Goal: Transaction & Acquisition: Purchase product/service

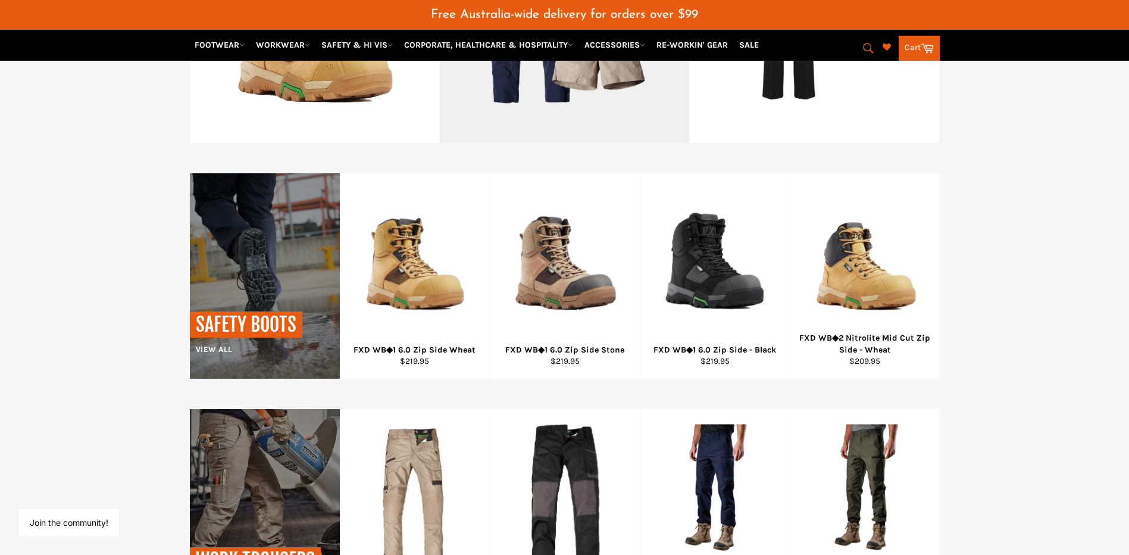
scroll to position [714, 0]
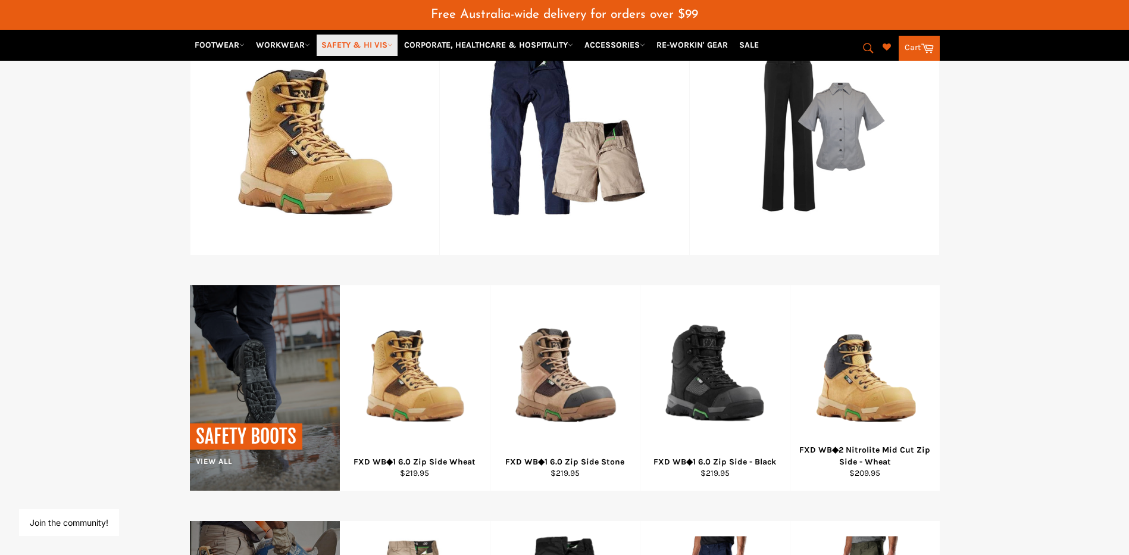
click at [363, 46] on link "SAFETY & HI VIS" at bounding box center [357, 45] width 81 height 21
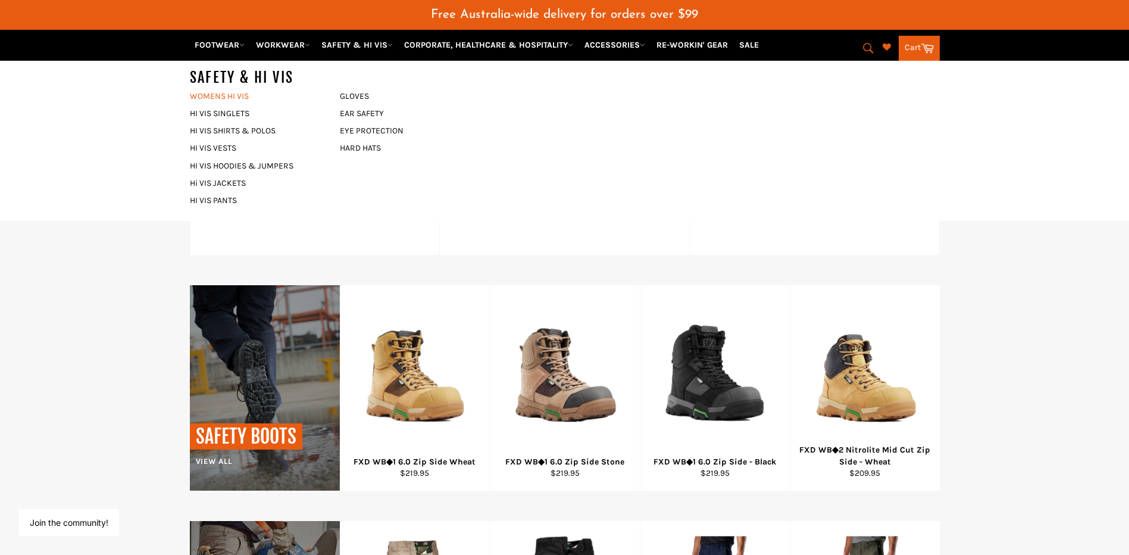
click at [202, 98] on link "WOMENS HI VIS" at bounding box center [256, 96] width 144 height 17
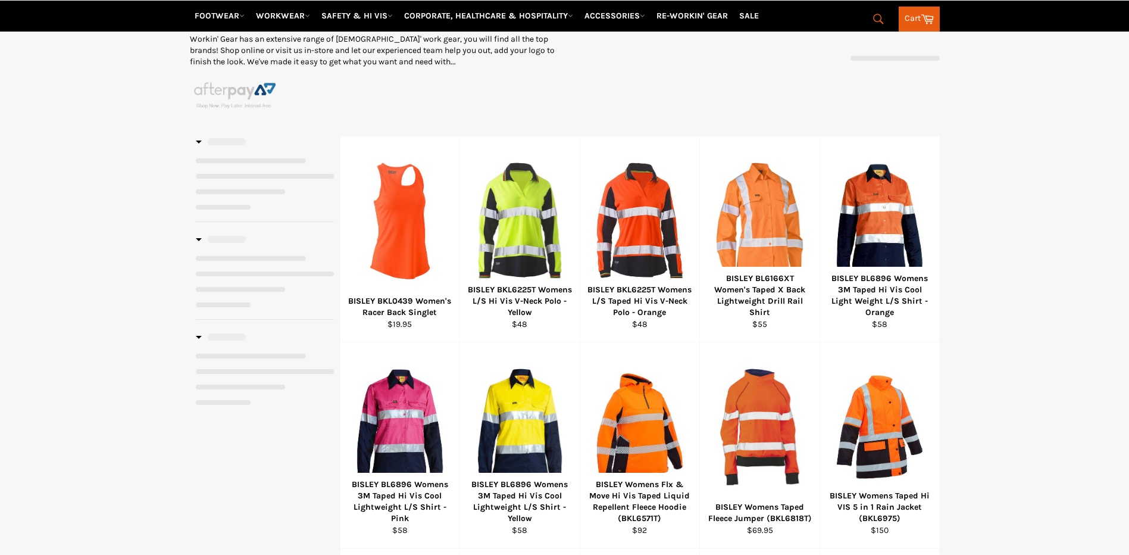
scroll to position [179, 0]
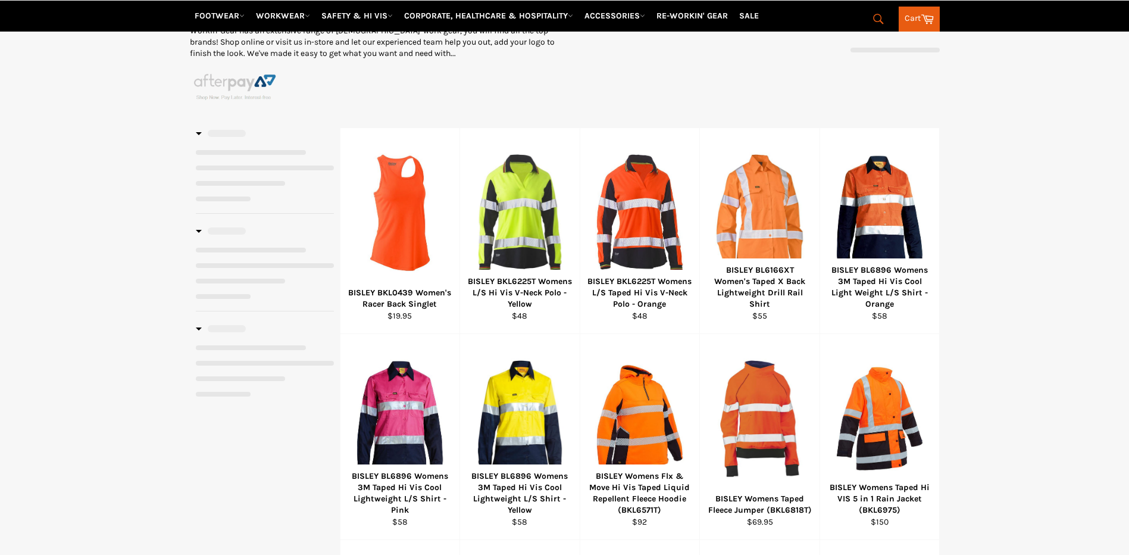
select select "**********"
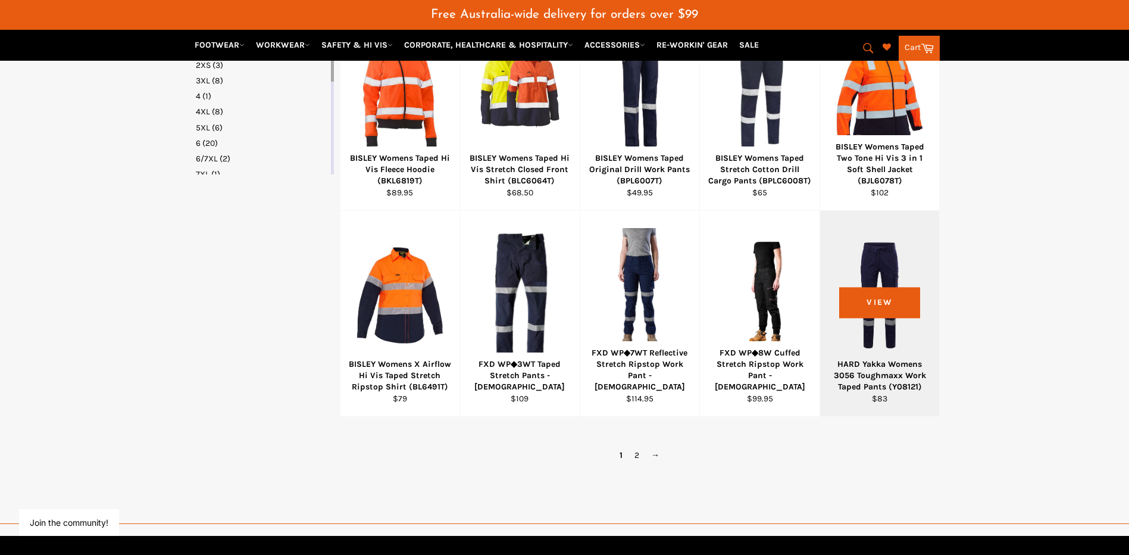
scroll to position [744, 0]
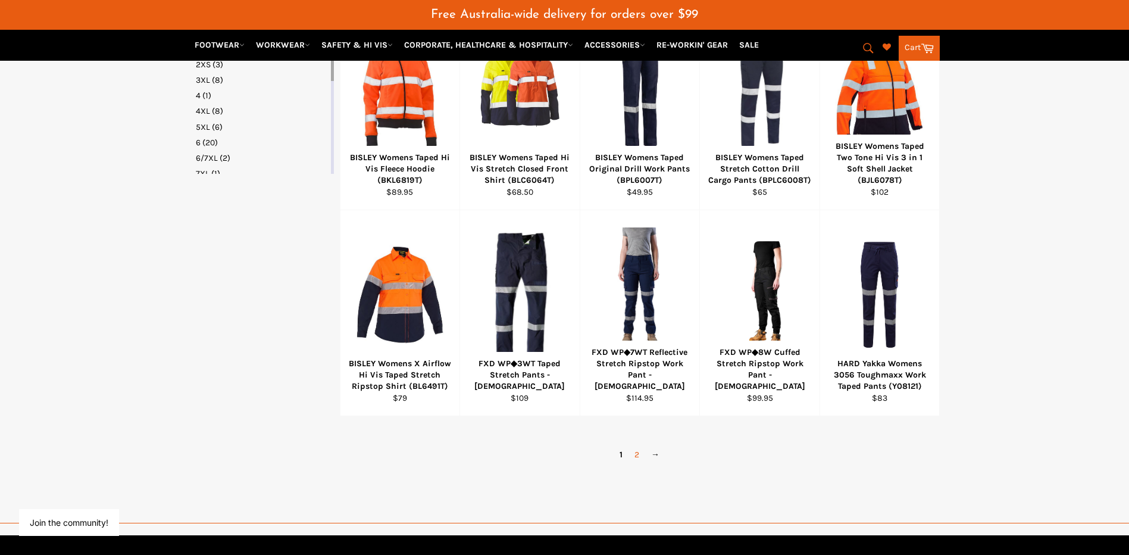
click at [637, 454] on link "2" at bounding box center [637, 454] width 17 height 17
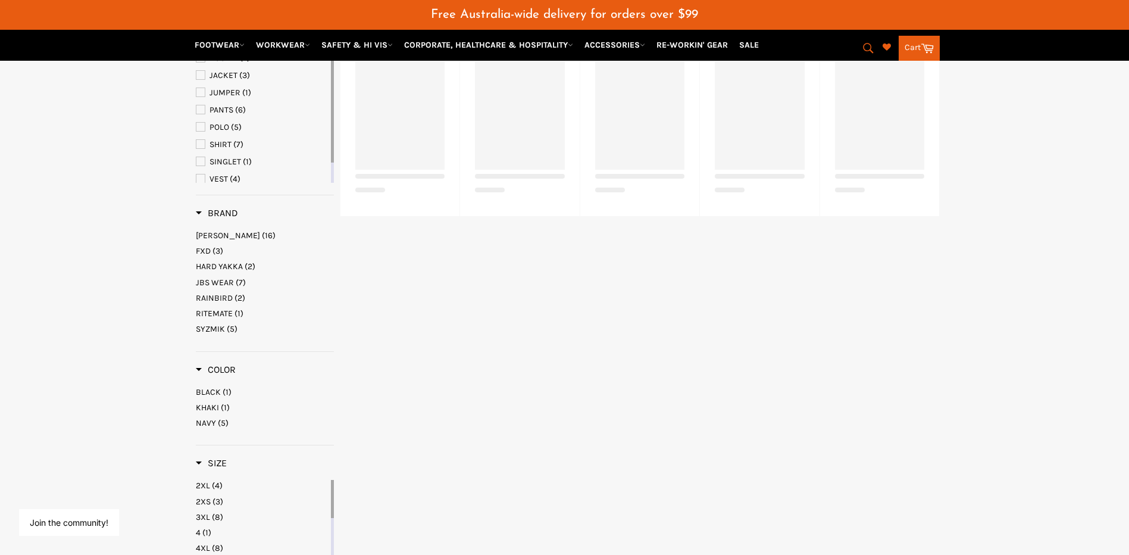
select select "**********"
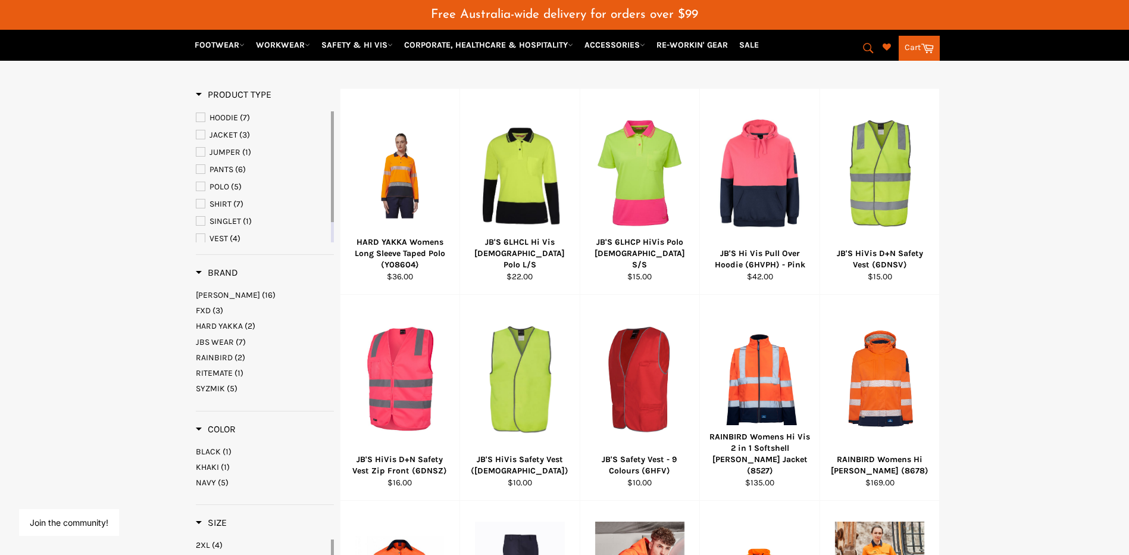
scroll to position [246, 0]
click at [216, 168] on span "PANTS" at bounding box center [222, 170] width 24 height 10
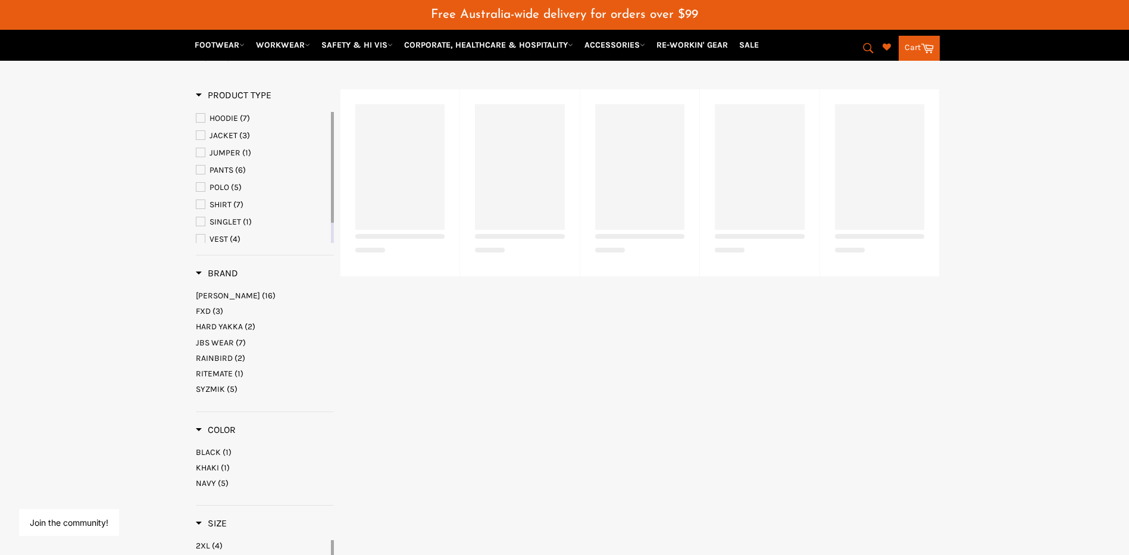
select select "**********"
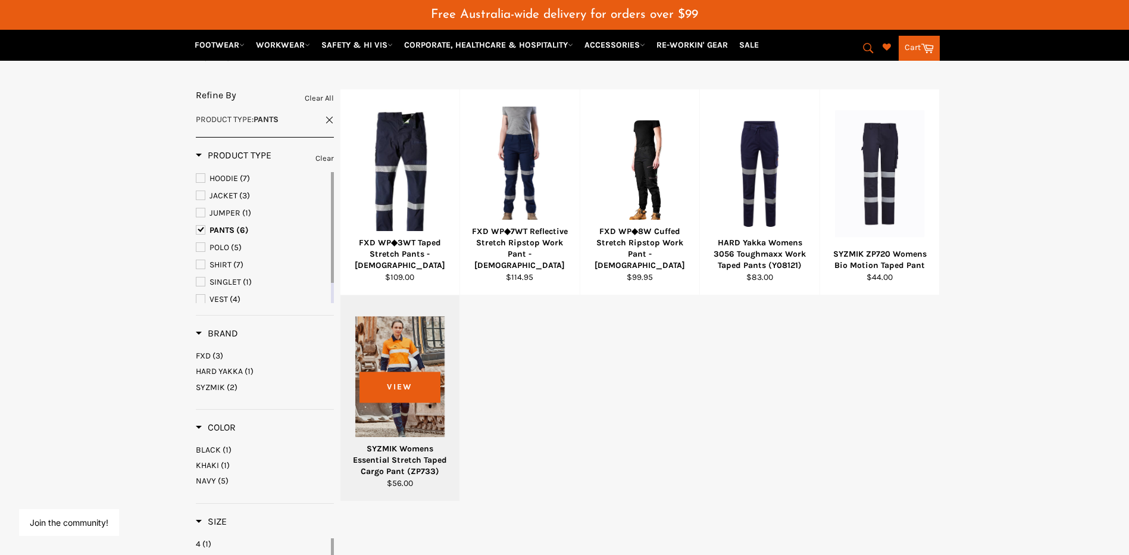
click at [388, 377] on div at bounding box center [400, 380] width 90 height 140
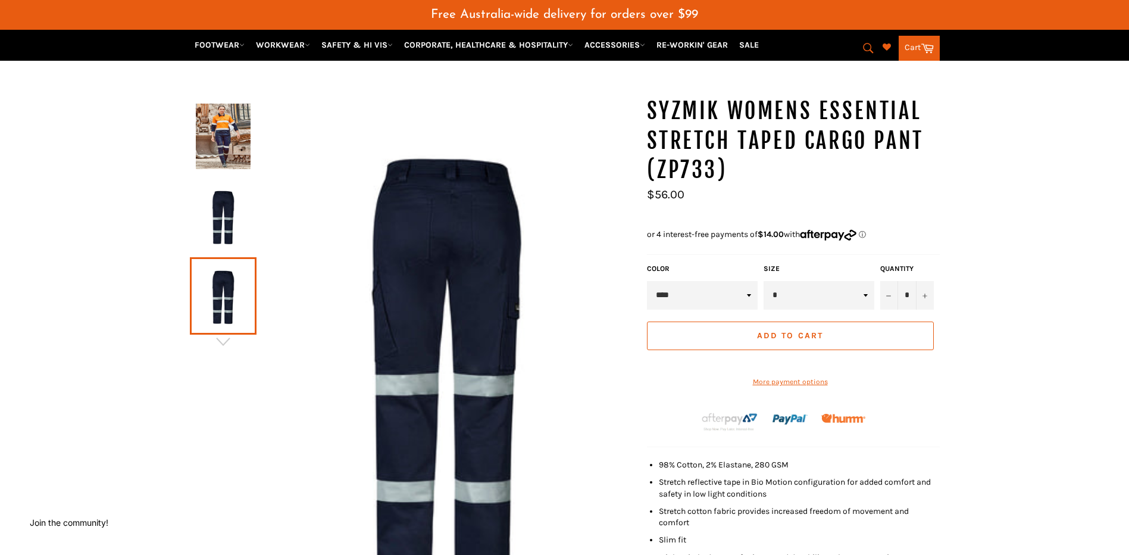
scroll to position [179, 0]
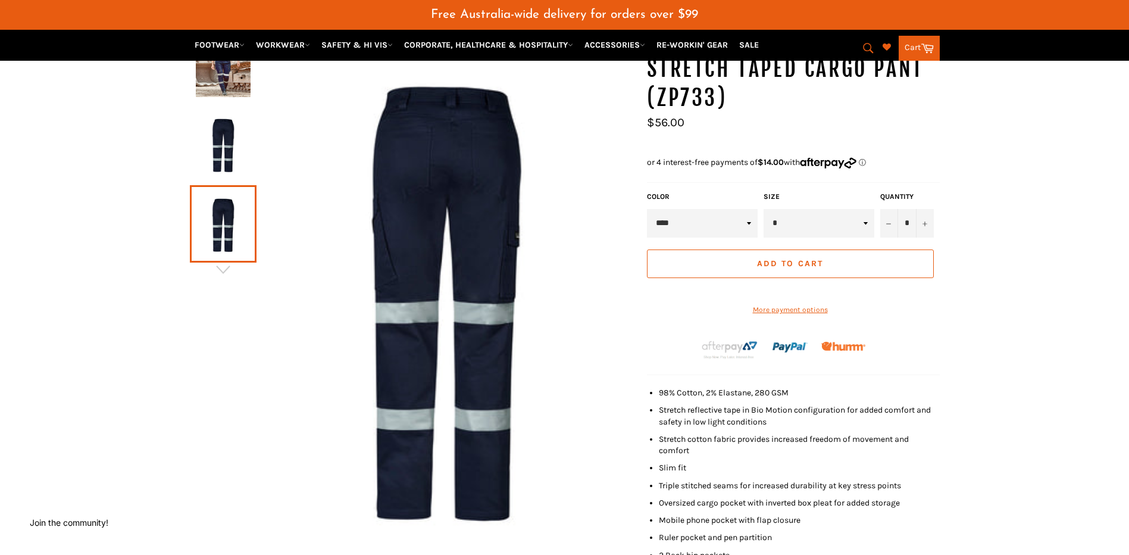
click at [230, 134] on img at bounding box center [223, 143] width 55 height 65
click at [224, 204] on img at bounding box center [223, 223] width 55 height 65
click at [216, 85] on img at bounding box center [223, 64] width 55 height 65
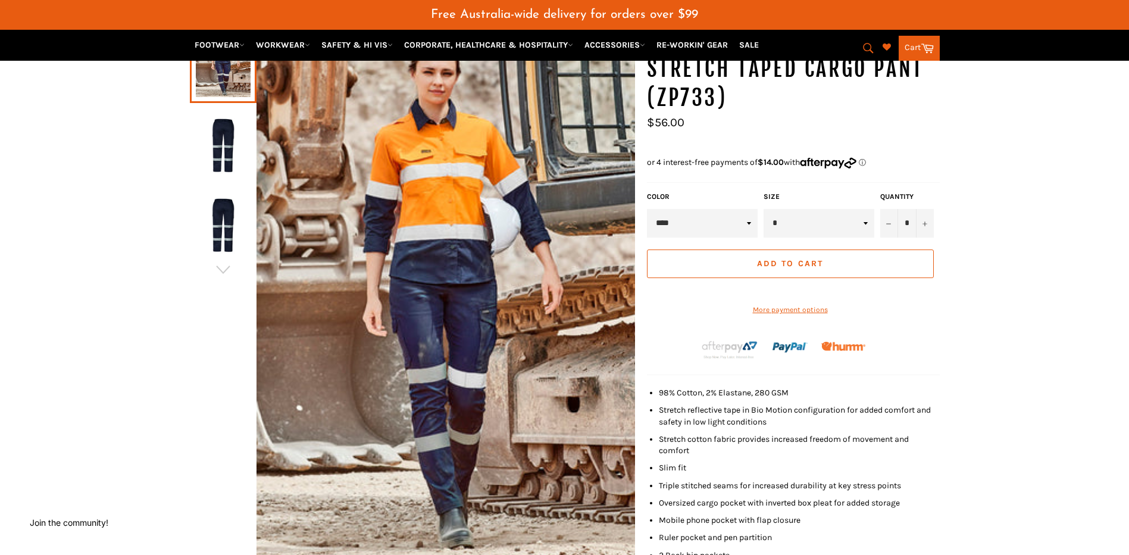
click at [208, 218] on img at bounding box center [223, 223] width 55 height 65
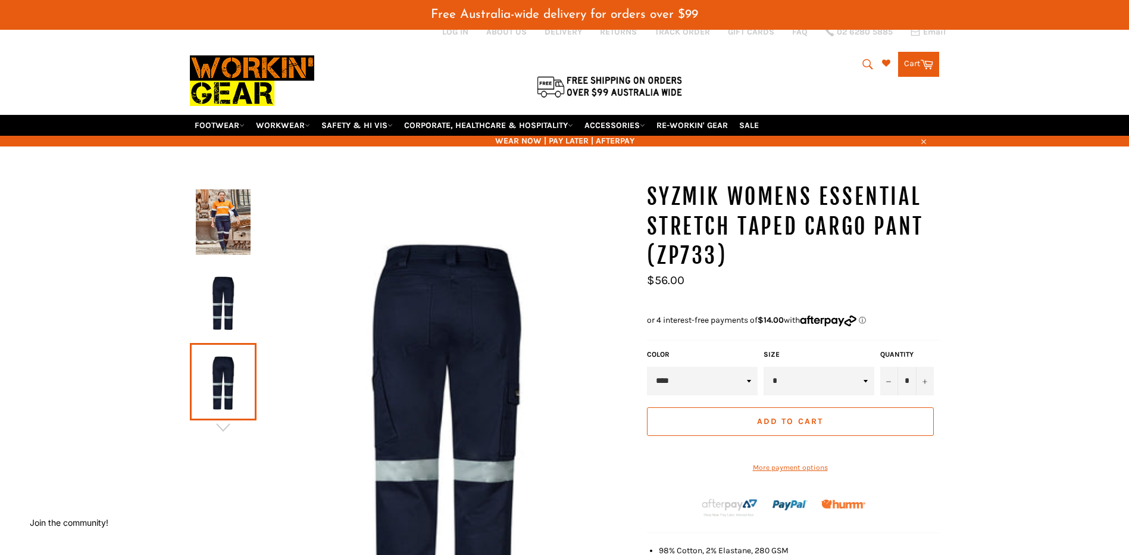
scroll to position [0, 0]
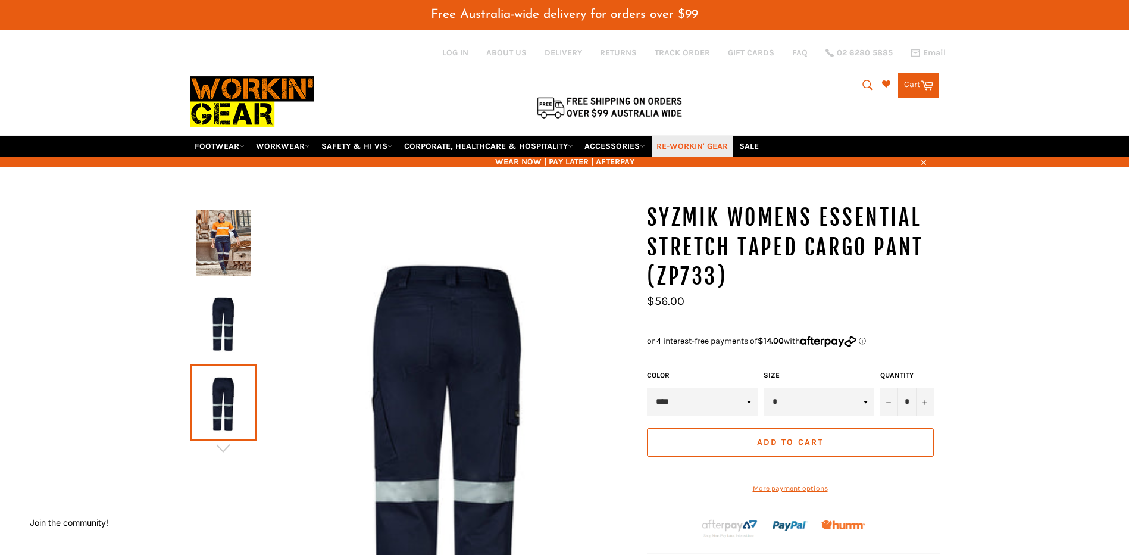
click at [681, 145] on link "RE-WORKIN' GEAR" at bounding box center [692, 146] width 81 height 21
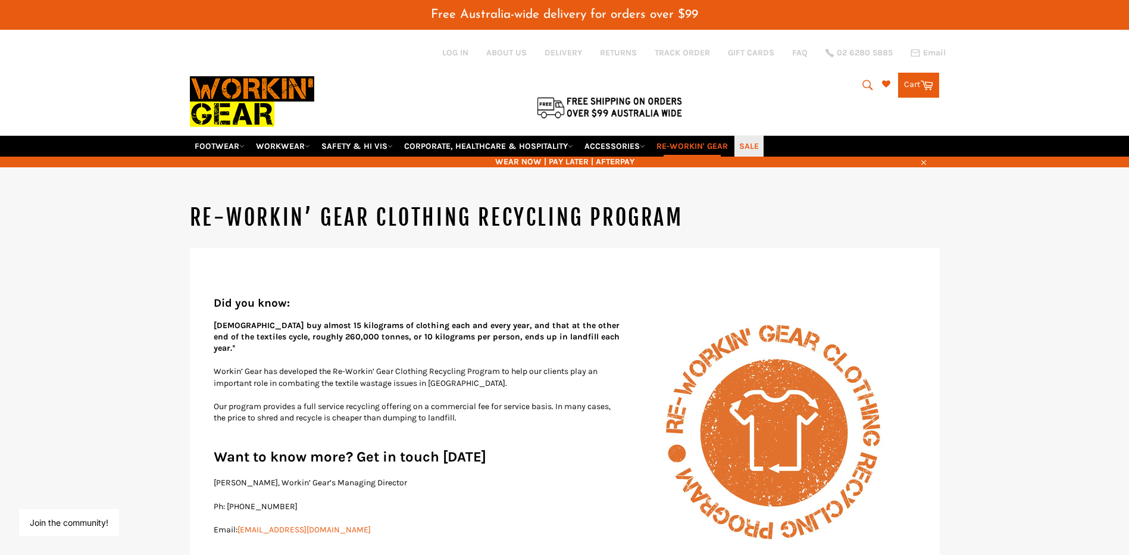
click at [761, 147] on link "SALE" at bounding box center [749, 146] width 29 height 21
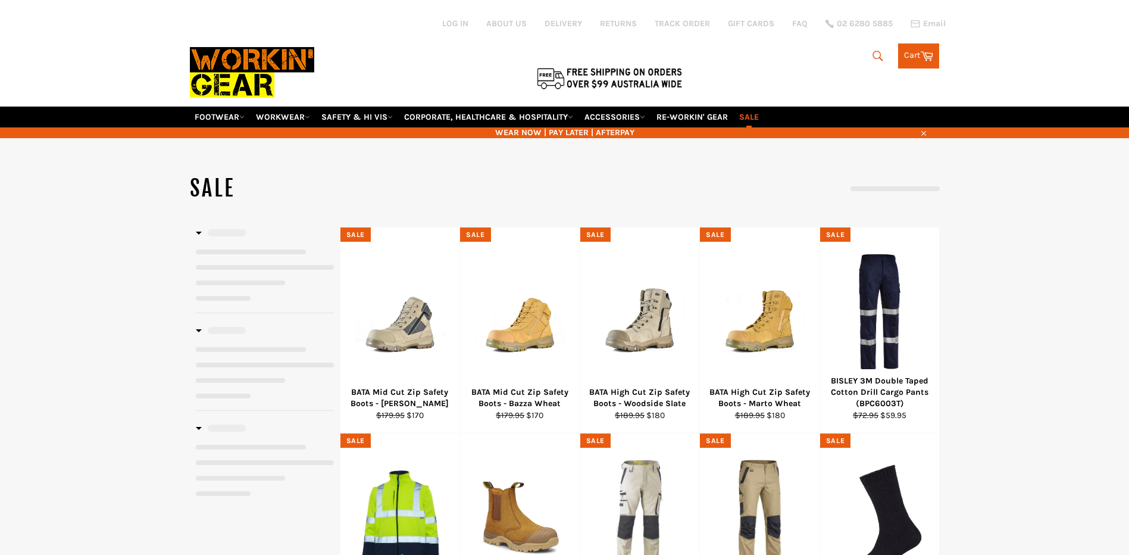
select select "**********"
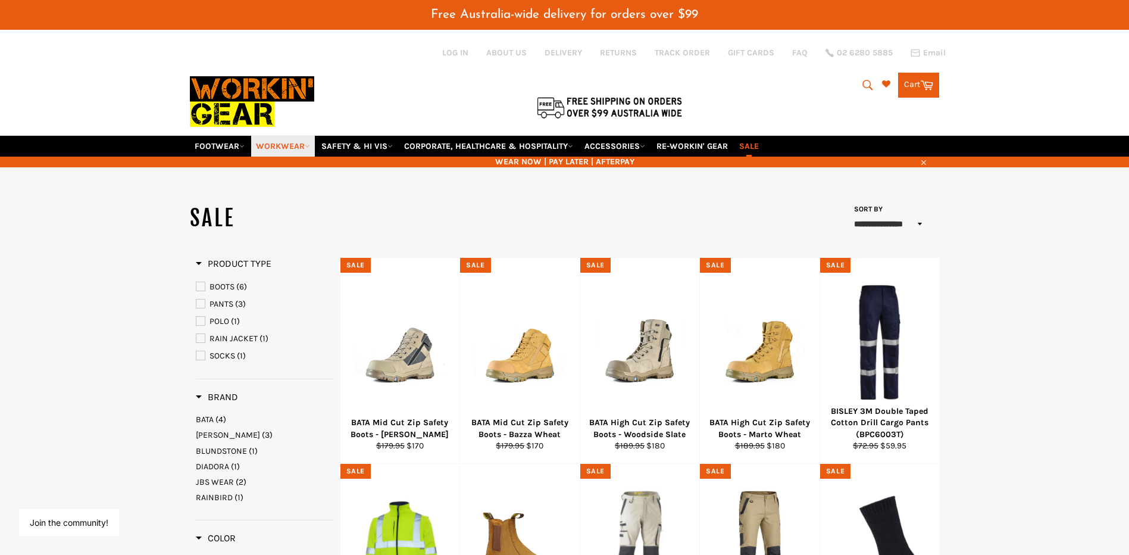
click at [291, 146] on link "WORKWEAR" at bounding box center [283, 146] width 64 height 21
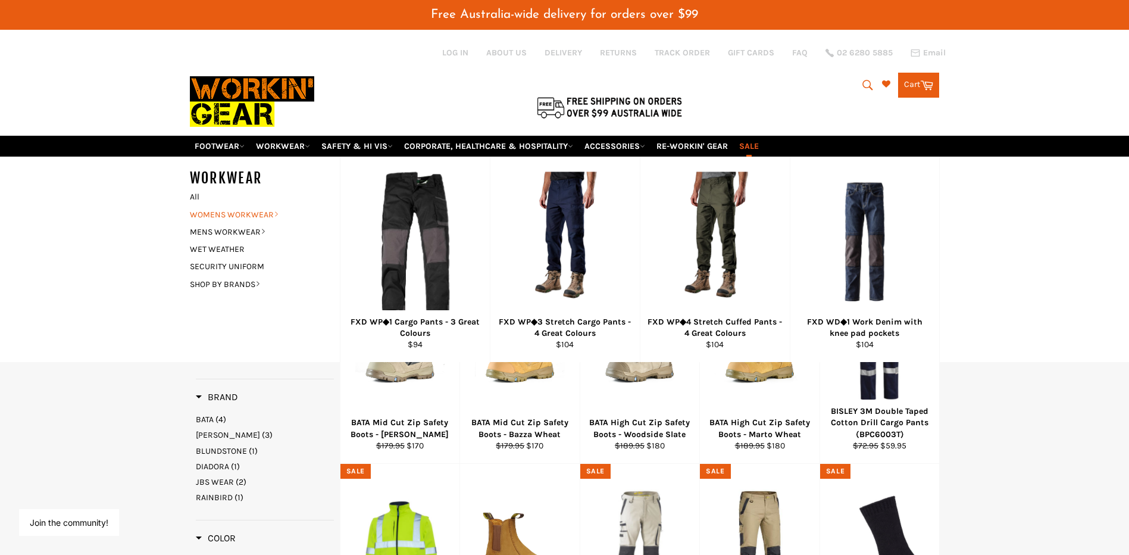
click at [251, 211] on link "WOMENS WORKWEAR" at bounding box center [256, 214] width 144 height 17
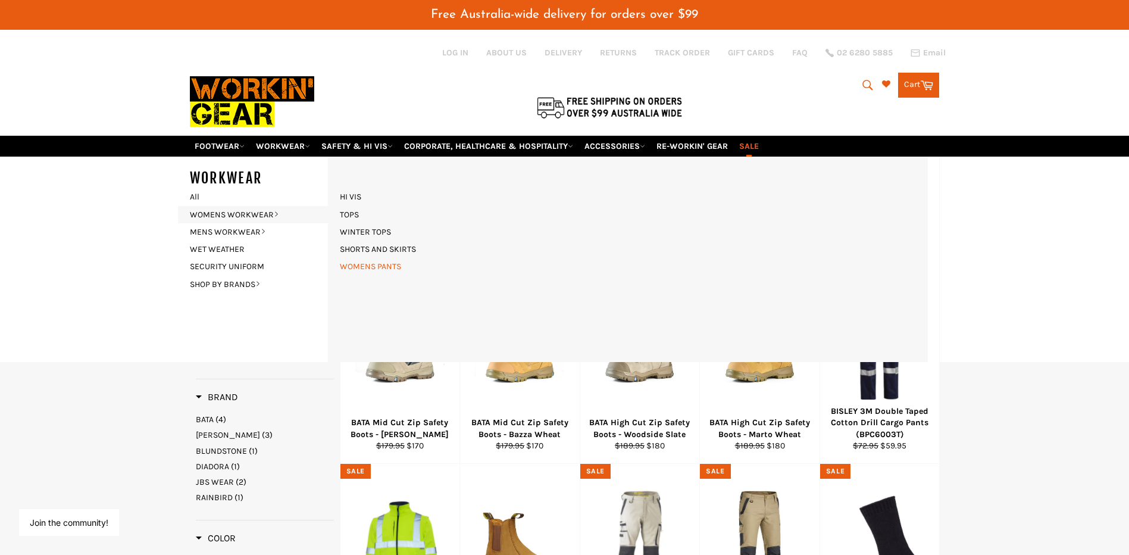
click at [376, 268] on link "WOMENS PANTS" at bounding box center [370, 266] width 73 height 17
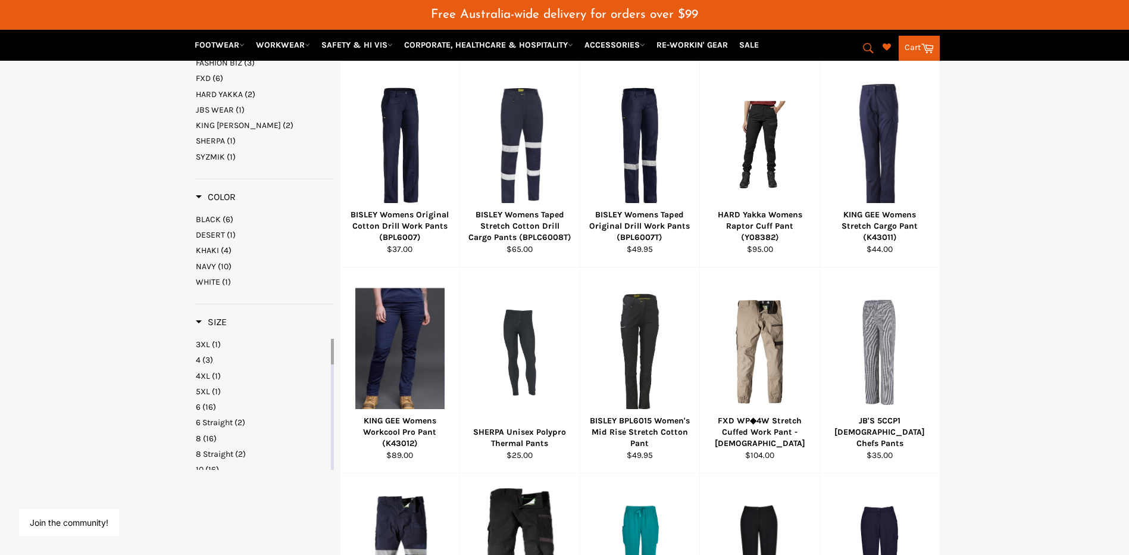
scroll to position [476, 0]
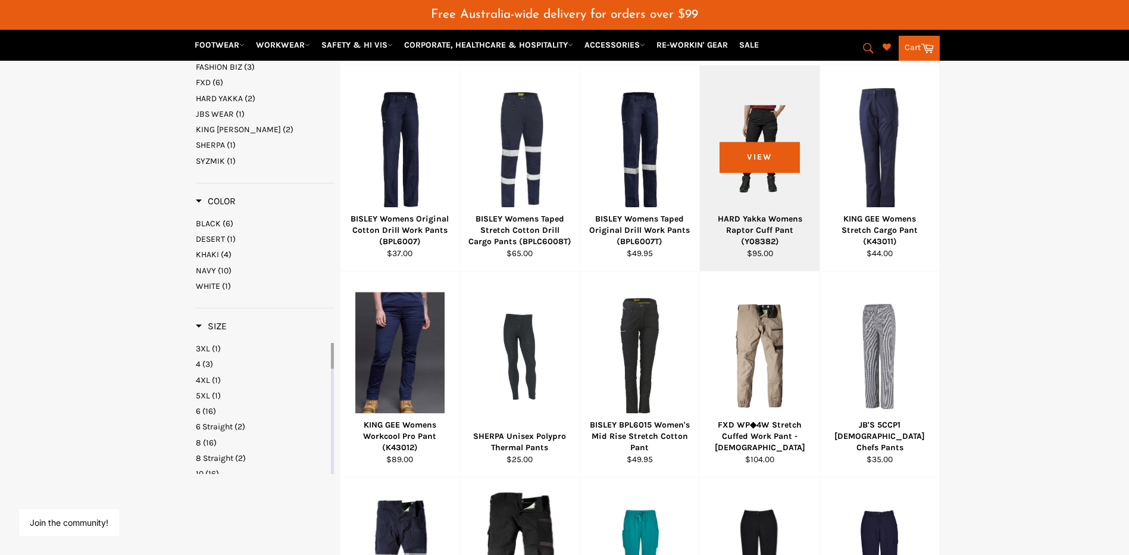
click at [744, 131] on div at bounding box center [760, 150] width 90 height 140
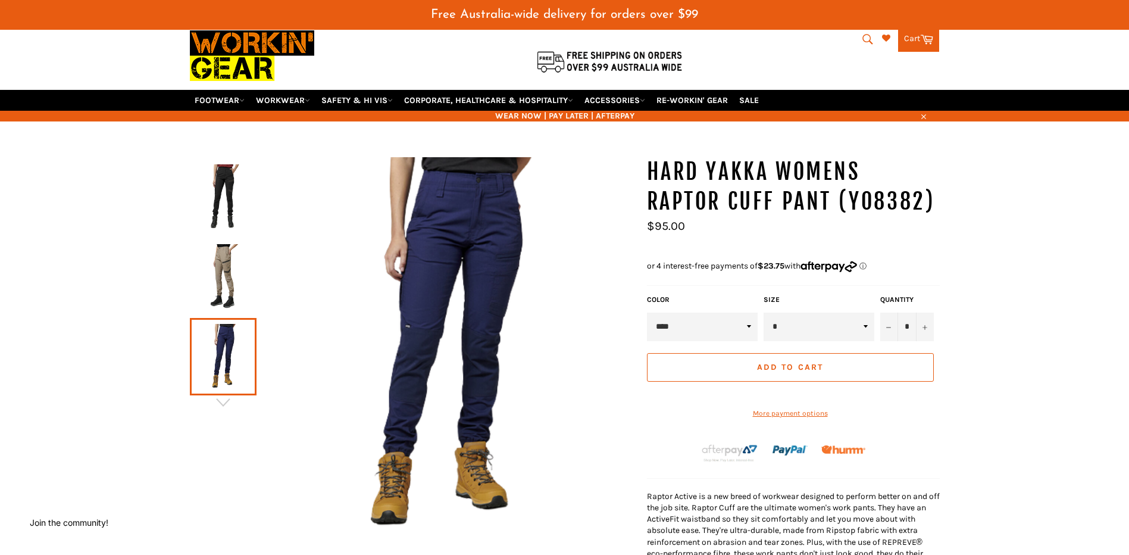
scroll to position [119, 0]
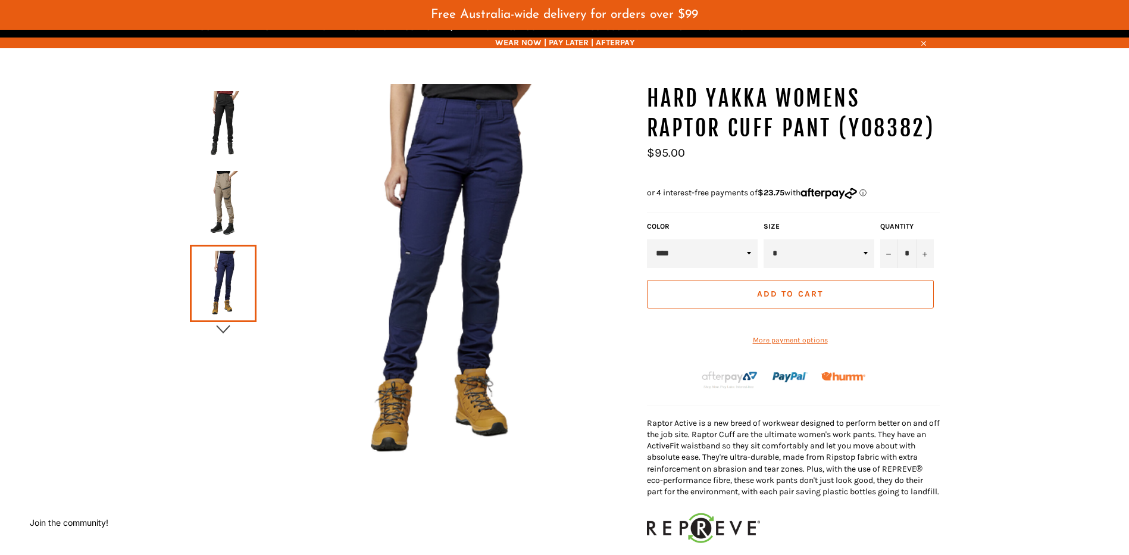
click at [223, 328] on icon "button" at bounding box center [223, 329] width 18 height 18
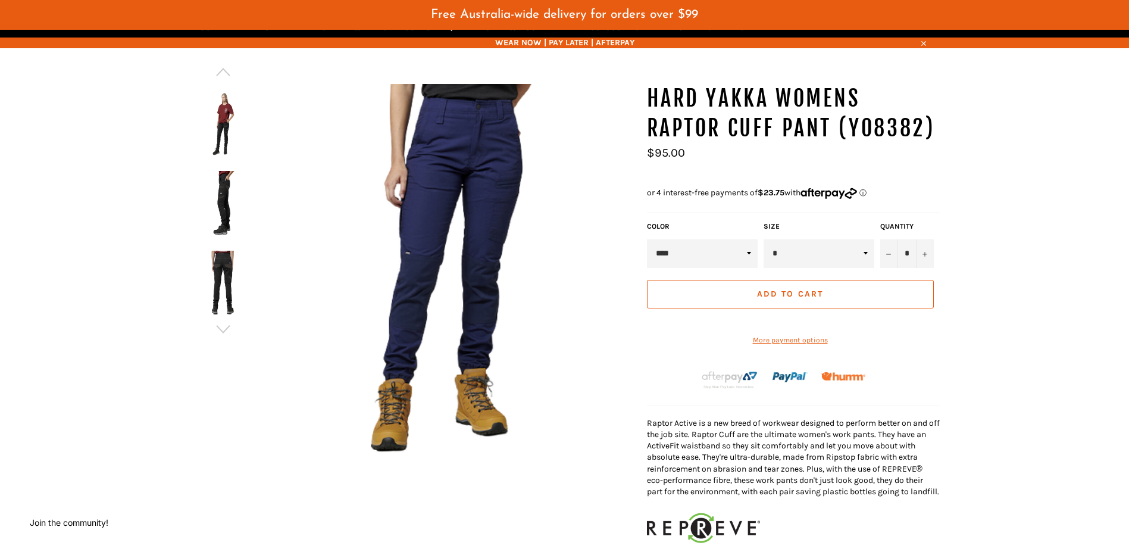
click at [221, 127] on img at bounding box center [223, 123] width 55 height 65
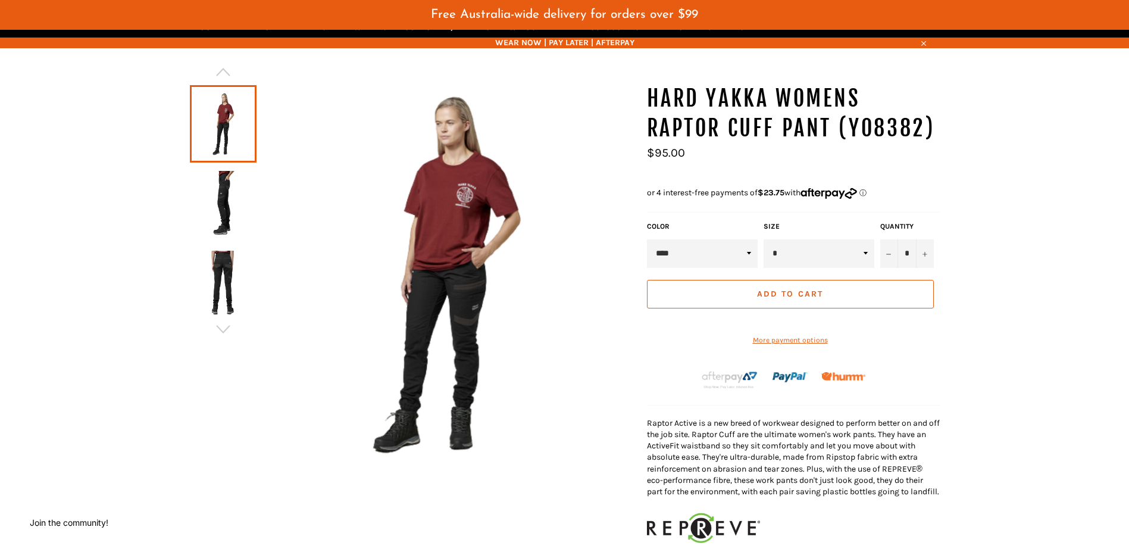
click at [227, 207] on img at bounding box center [223, 203] width 55 height 65
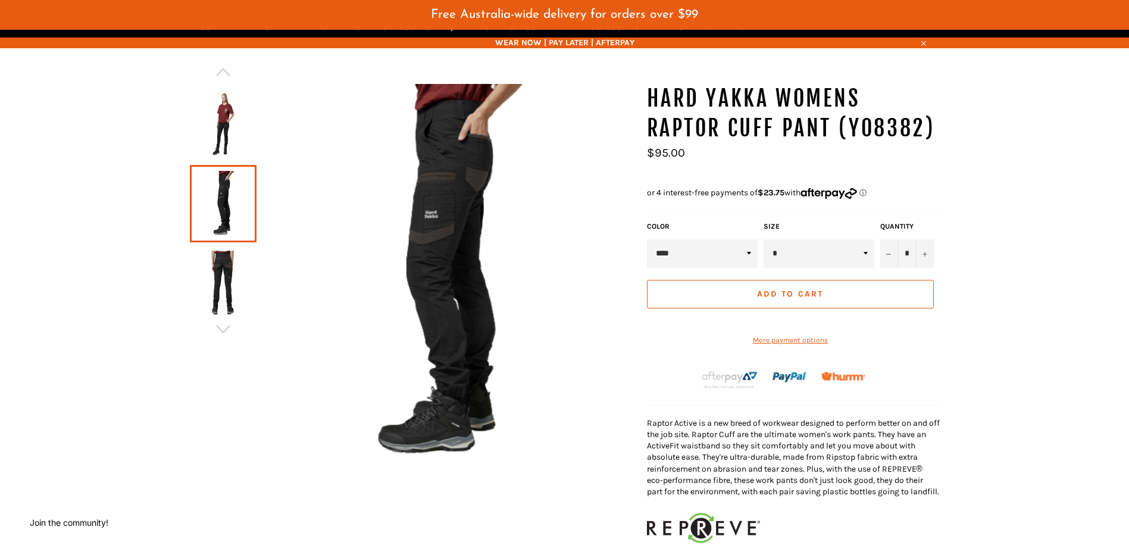
click at [221, 267] on img at bounding box center [223, 283] width 55 height 65
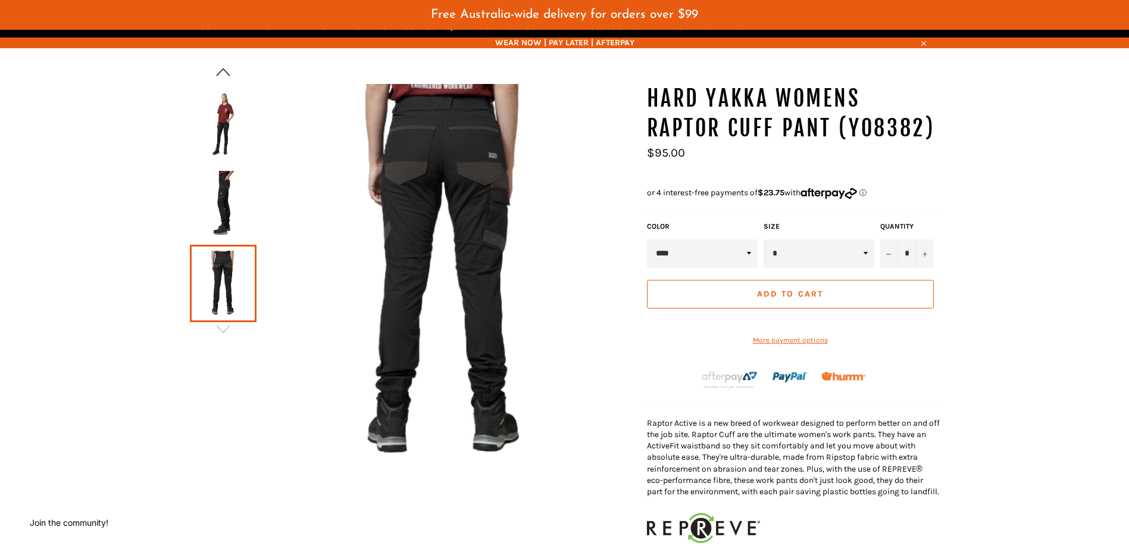
click at [223, 69] on icon "button" at bounding box center [223, 72] width 14 height 8
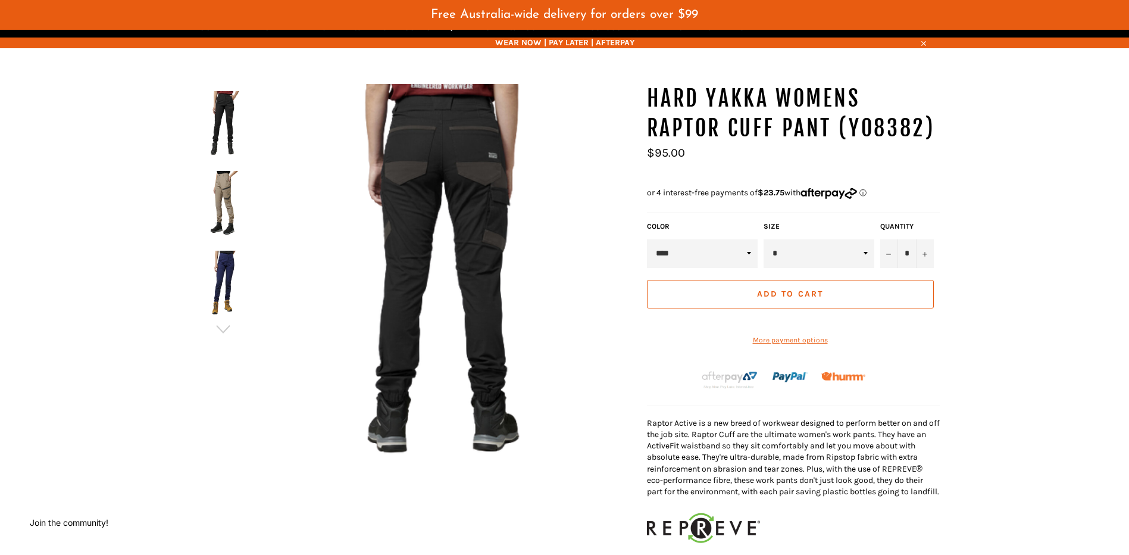
click at [229, 268] on img at bounding box center [223, 283] width 55 height 65
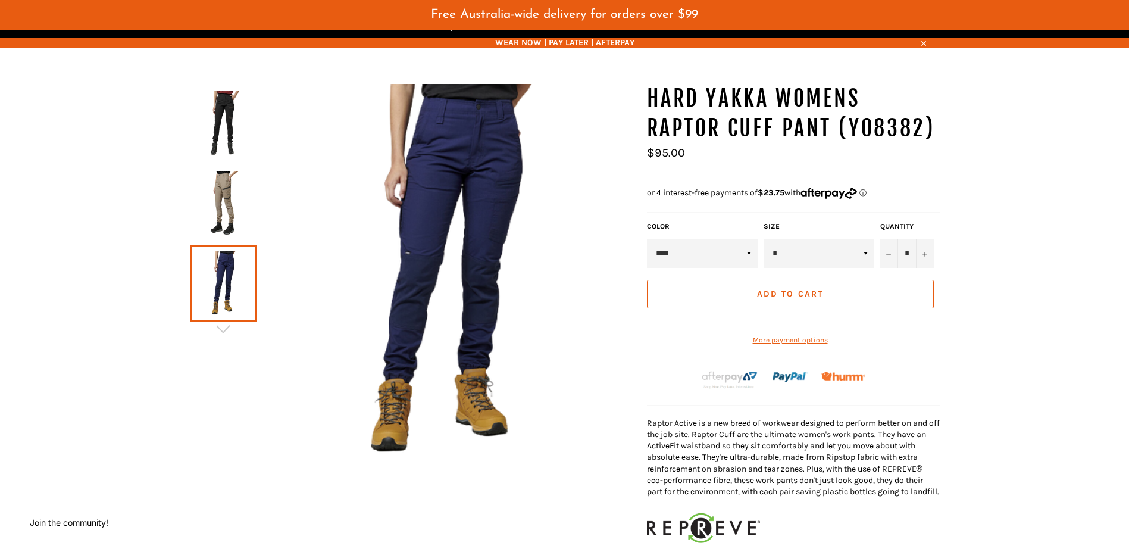
click at [224, 191] on img at bounding box center [223, 203] width 55 height 65
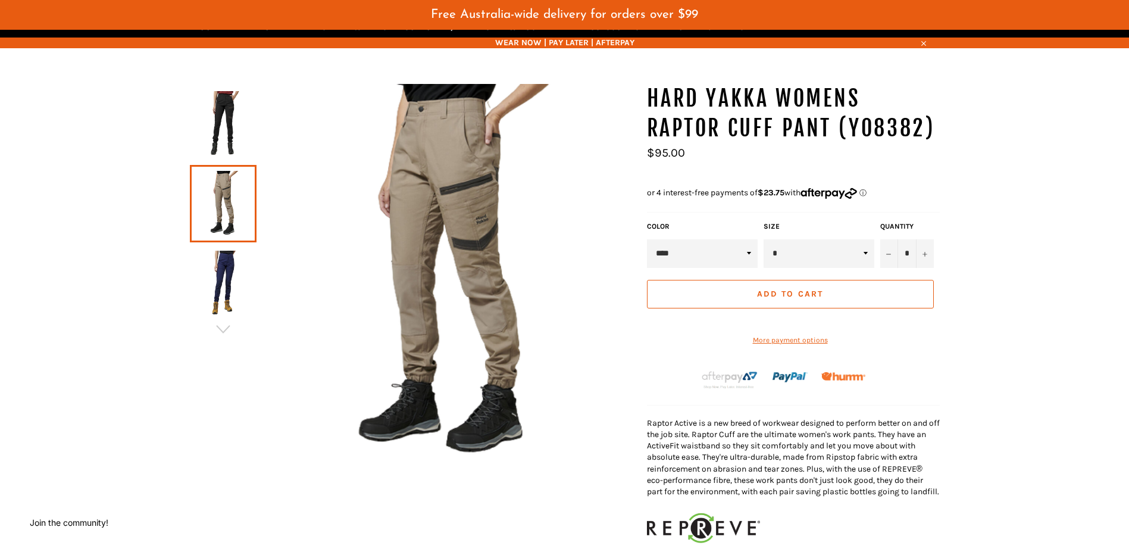
click at [222, 120] on img at bounding box center [223, 123] width 55 height 65
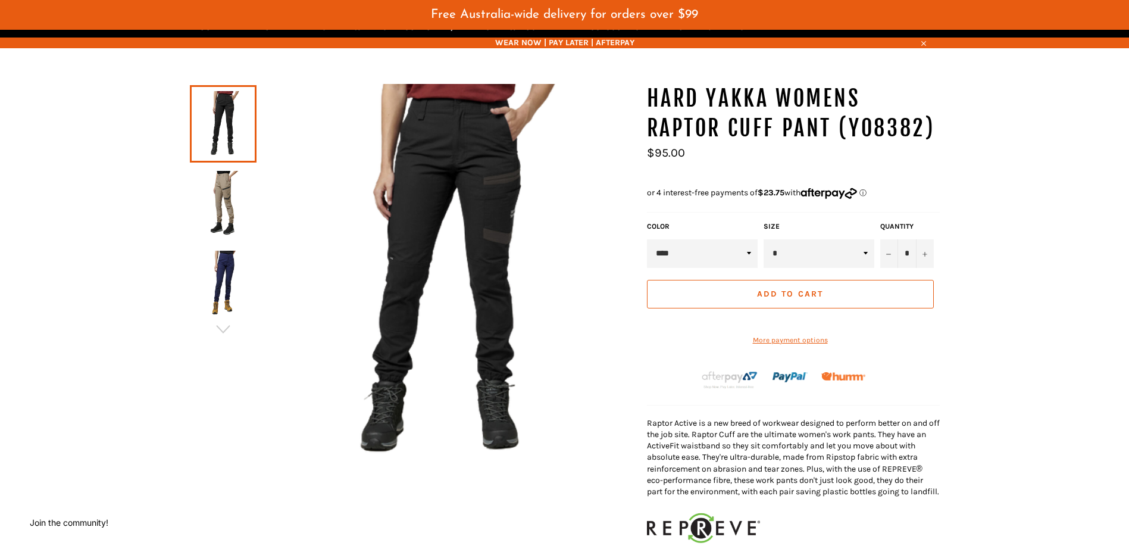
click at [223, 282] on img at bounding box center [223, 283] width 55 height 65
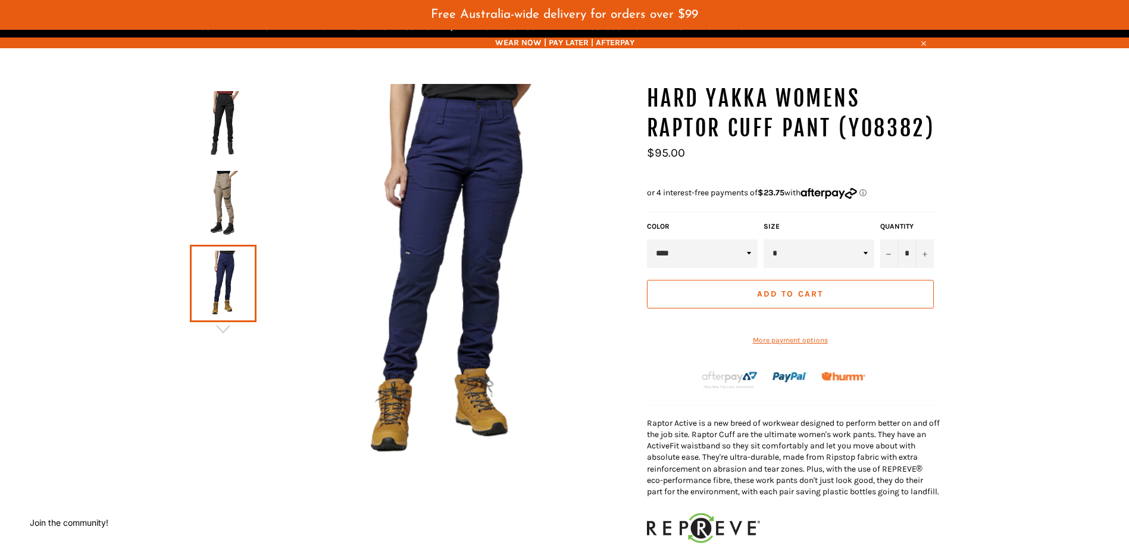
click at [229, 117] on img at bounding box center [223, 123] width 55 height 65
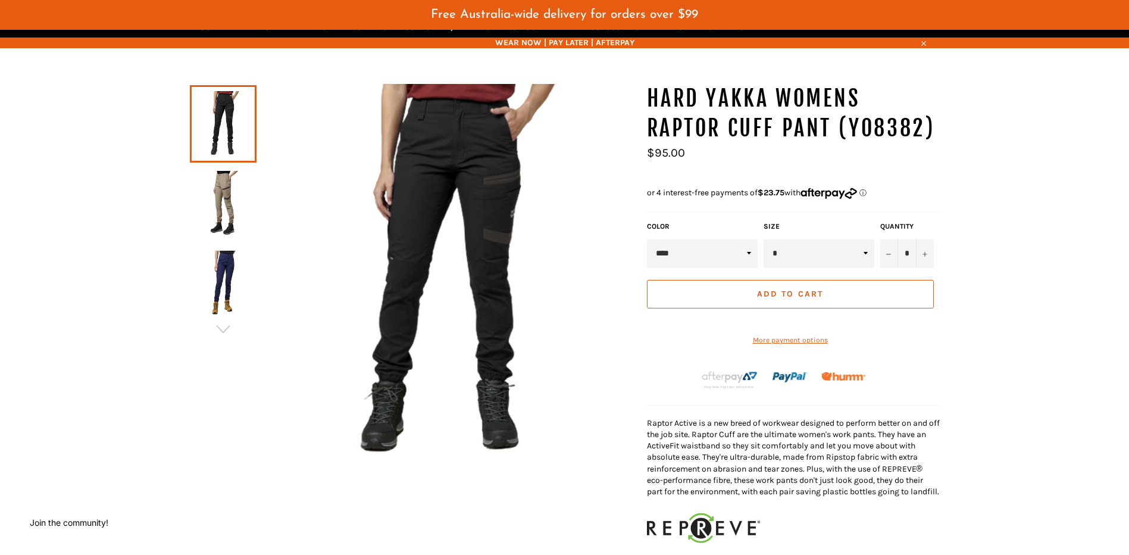
scroll to position [0, 0]
